Goal: Transaction & Acquisition: Subscribe to service/newsletter

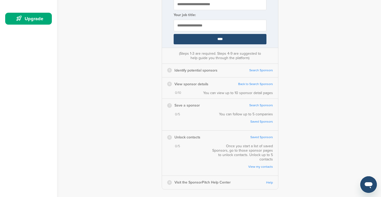
scroll to position [165, 0]
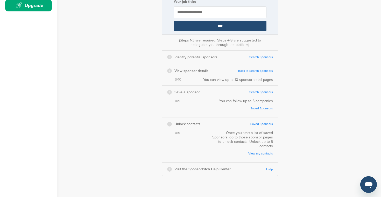
click at [241, 26] on input "****" at bounding box center [220, 26] width 93 height 10
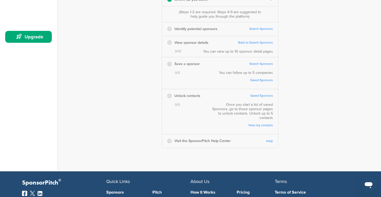
scroll to position [133, 0]
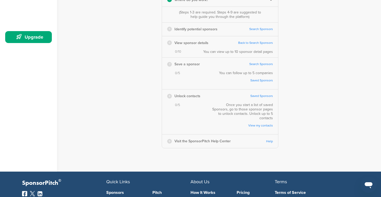
click at [265, 27] on link "Search Sponsors" at bounding box center [261, 29] width 24 height 4
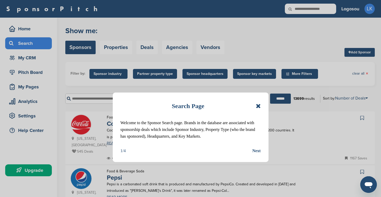
click at [259, 106] on icon at bounding box center [258, 106] width 5 height 6
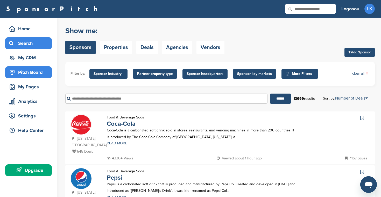
click at [37, 74] on div "Pitch Board" at bounding box center [30, 72] width 44 height 9
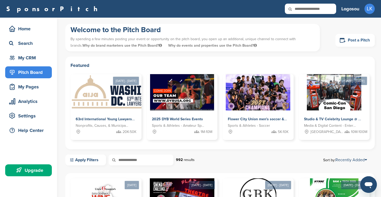
click at [339, 40] on link "Post a Pitch" at bounding box center [354, 40] width 39 height 13
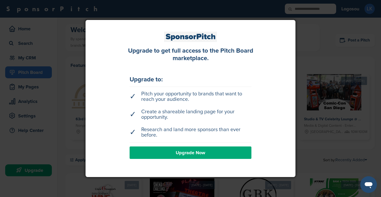
click at [206, 157] on link "Upgrade Now" at bounding box center [191, 152] width 122 height 12
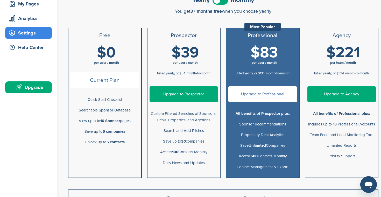
scroll to position [94, 0]
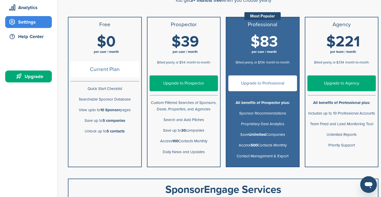
click at [261, 86] on link "Upgrade to Professional" at bounding box center [262, 83] width 69 height 16
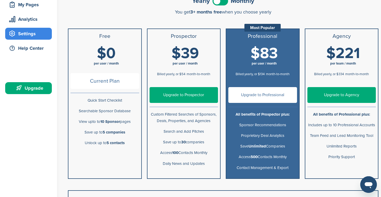
scroll to position [85, 0]
